Goal: Information Seeking & Learning: Check status

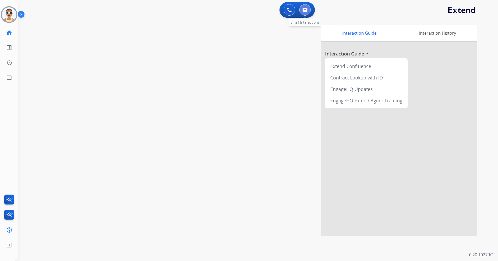
click at [304, 11] on img at bounding box center [305, 10] width 5 height 4
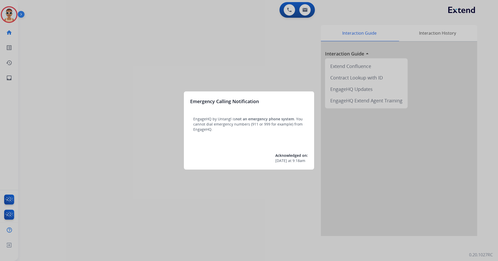
click at [97, 39] on div at bounding box center [249, 130] width 498 height 261
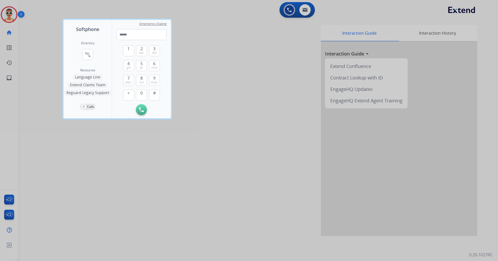
drag, startPoint x: 157, startPoint y: 175, endPoint x: 19, endPoint y: 113, distance: 151.8
click at [156, 174] on div at bounding box center [249, 130] width 498 height 261
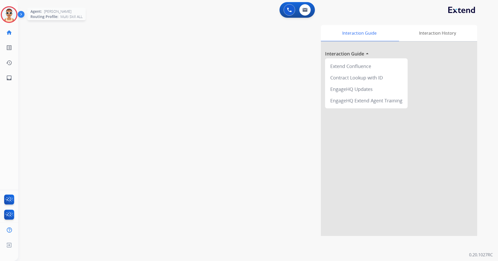
click at [7, 12] on img at bounding box center [9, 14] width 15 height 15
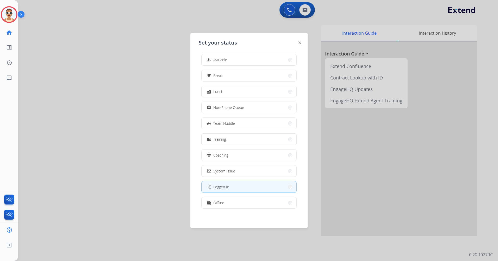
scroll to position [2, 0]
click at [259, 197] on div "how_to_reg Available free_breakfast Break fastfood Lunch assignment Non-Phone Q…" at bounding box center [249, 133] width 101 height 164
click at [273, 202] on button "work_off Offline" at bounding box center [249, 202] width 95 height 11
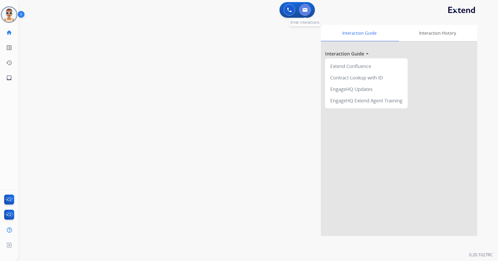
click at [307, 7] on button at bounding box center [304, 9] width 11 height 11
select select "**********"
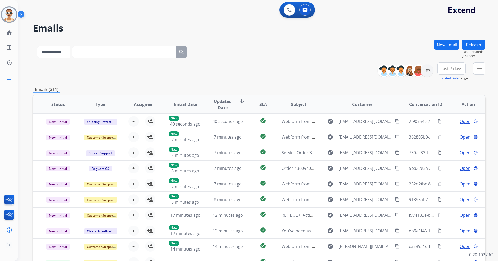
click at [94, 54] on input "text" at bounding box center [124, 52] width 104 height 12
click at [101, 48] on input "text" at bounding box center [124, 52] width 104 height 12
paste input "**********"
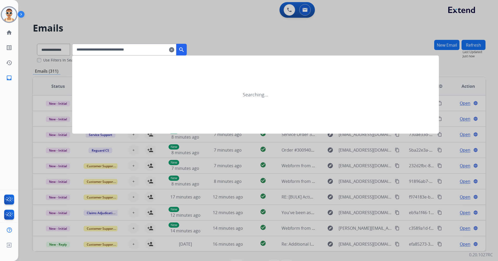
type input "**********"
click at [185, 48] on mat-icon "search" at bounding box center [182, 50] width 6 height 6
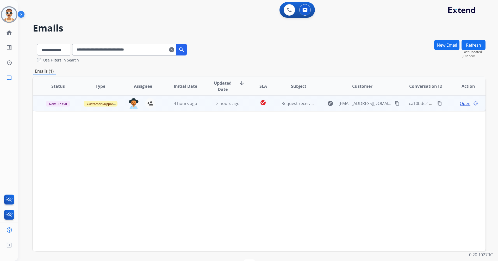
click at [462, 102] on span "Open" at bounding box center [465, 103] width 11 height 6
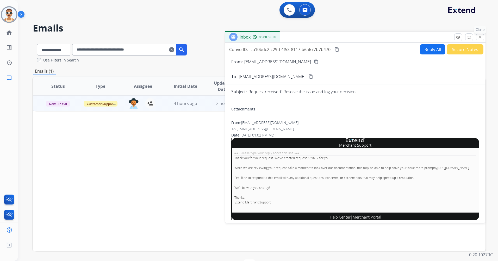
drag, startPoint x: 484, startPoint y: 34, endPoint x: 484, endPoint y: 38, distance: 3.7
click at [484, 34] on div "remove_red_eye Logs fullscreen Expand close Close" at bounding box center [470, 37] width 30 height 8
click at [483, 38] on button "close Close" at bounding box center [480, 37] width 8 height 8
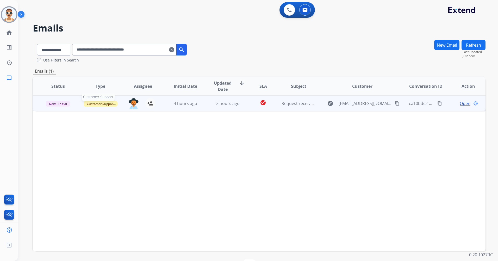
click at [104, 105] on span "Customer Support" at bounding box center [101, 103] width 34 height 5
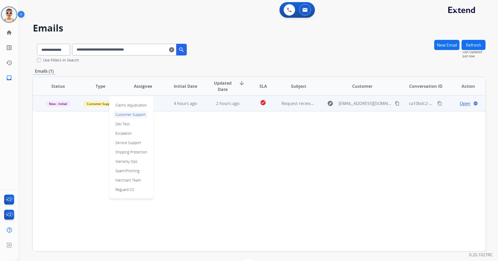
drag, startPoint x: 222, startPoint y: 203, endPoint x: 250, endPoint y: 183, distance: 34.2
click at [222, 203] on div "Status Type Assignee Initial Date Updated Date arrow_downward SLA Subject Custo…" at bounding box center [259, 164] width 453 height 175
click at [460, 103] on span "Open" at bounding box center [465, 103] width 11 height 6
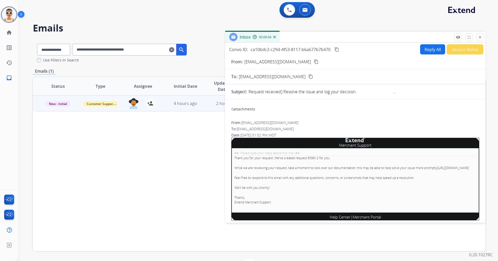
click at [482, 35] on mat-icon "close" at bounding box center [480, 37] width 5 height 5
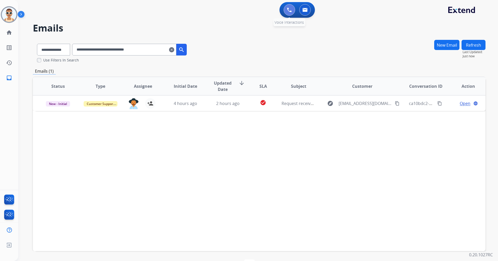
click at [286, 13] on button at bounding box center [289, 9] width 11 height 11
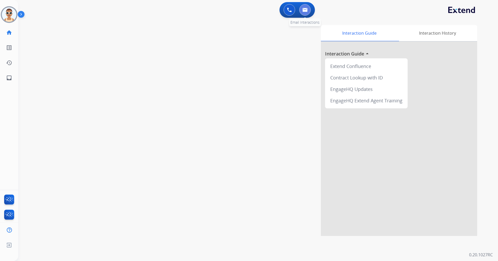
click at [305, 12] on img at bounding box center [305, 10] width 5 height 4
